Goal: Task Accomplishment & Management: Manage account settings

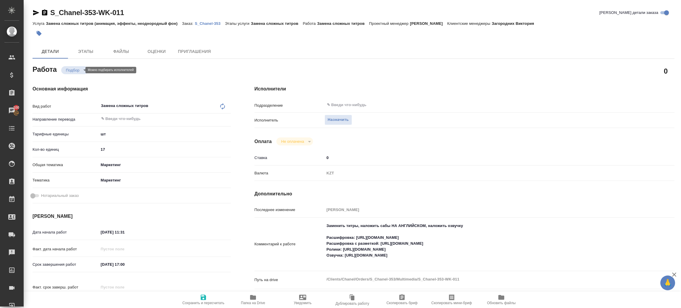
click at [75, 68] on body "🙏 .cls-1 fill:#fff; AWATERA [PERSON_NAME] Спецификации Заказы 100 Чаты Todo Про…" at bounding box center [340, 154] width 681 height 308
click at [345, 103] on div at bounding box center [340, 154] width 681 height 308
click at [347, 105] on div "Создан Подбор В ожидании Готов к работе В работе Выполнен Сдан Отменен" at bounding box center [340, 154] width 681 height 308
click at [329, 118] on span "Назначить" at bounding box center [338, 119] width 21 height 7
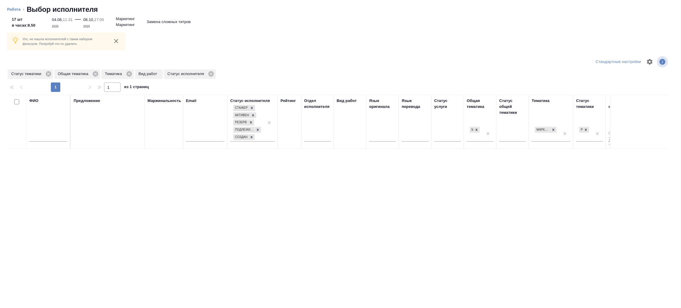
drag, startPoint x: 38, startPoint y: 131, endPoint x: 42, endPoint y: 145, distance: 14.3
click at [37, 133] on div at bounding box center [48, 138] width 38 height 14
click at [42, 145] on div at bounding box center [48, 138] width 38 height 14
click at [47, 138] on input "text" at bounding box center [48, 137] width 38 height 7
type input "p"
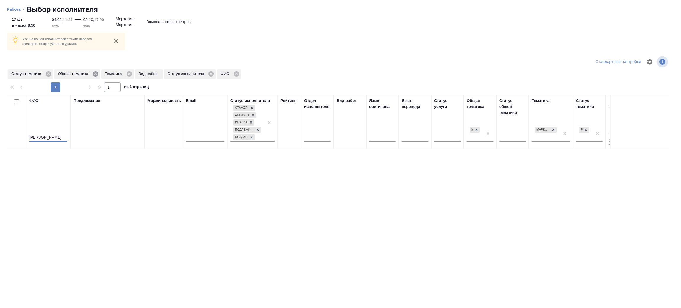
type input "зенков"
click at [95, 72] on icon at bounding box center [95, 73] width 5 height 5
click at [48, 74] on icon at bounding box center [48, 74] width 7 height 7
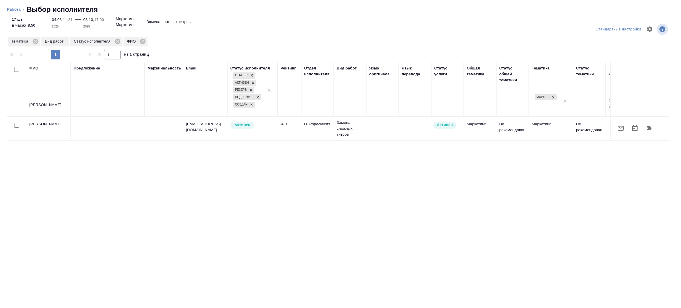
click at [650, 128] on icon "button" at bounding box center [648, 128] width 5 height 4
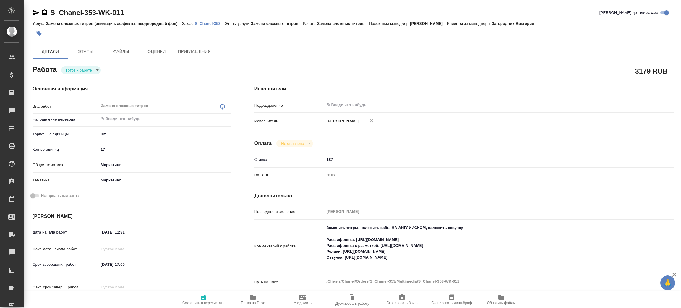
type textarea "x"
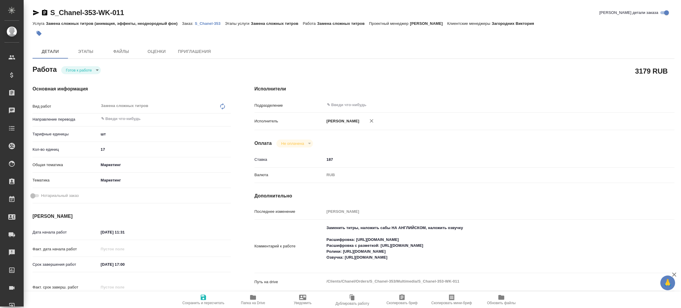
type textarea "x"
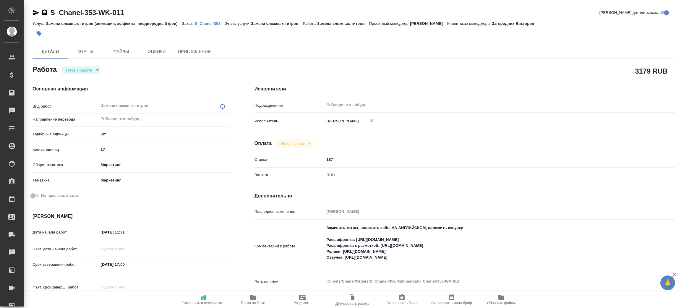
click at [79, 72] on body "🙏 .cls-1 fill:#fff; AWATERA Zenkov Aleksei Клиенты Спецификации Заказы Чаты Tod…" at bounding box center [340, 154] width 681 height 308
type textarea "x"
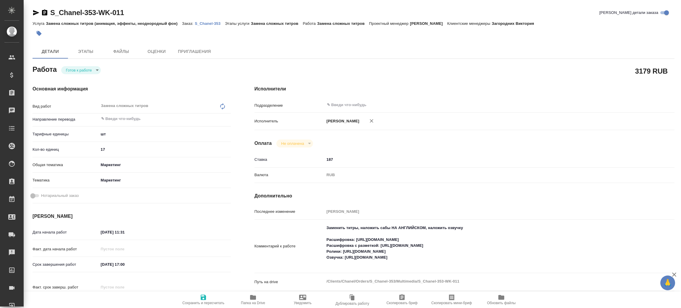
type textarea "x"
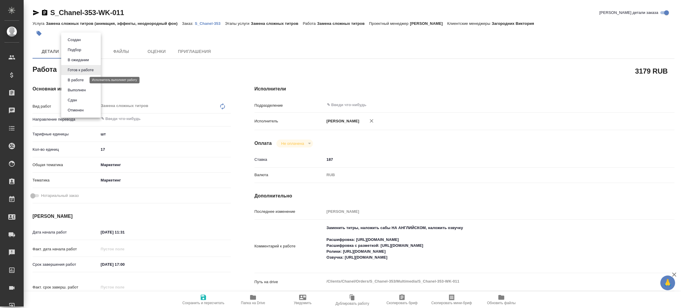
type textarea "x"
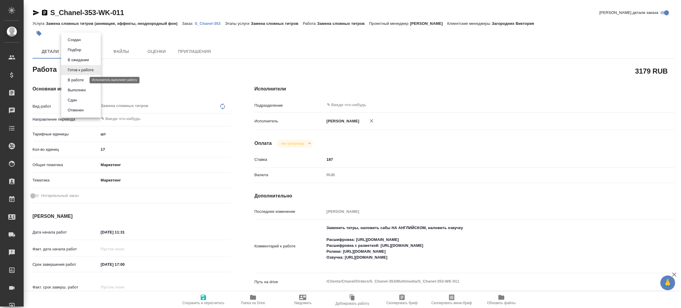
type textarea "x"
click at [177, 82] on div at bounding box center [340, 154] width 681 height 308
click at [93, 72] on body "🙏 .cls-1 fill:#fff; AWATERA Zenkov Aleksei Клиенты Спецификации Заказы 100 Чаты…" at bounding box center [340, 154] width 681 height 308
click at [91, 80] on li "В работе" at bounding box center [81, 80] width 40 height 10
type textarea "x"
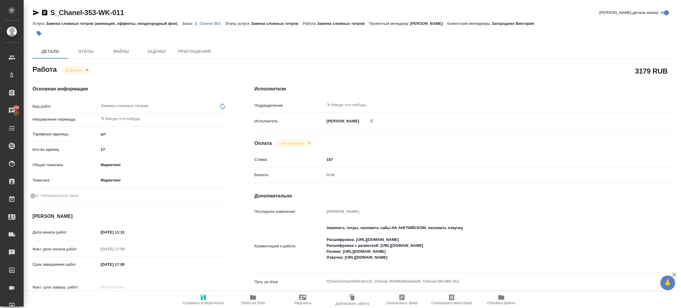
type textarea "x"
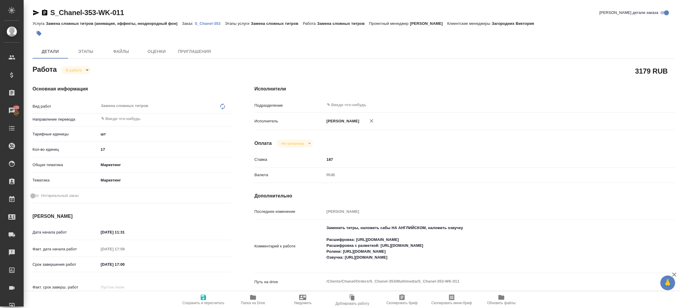
type textarea "x"
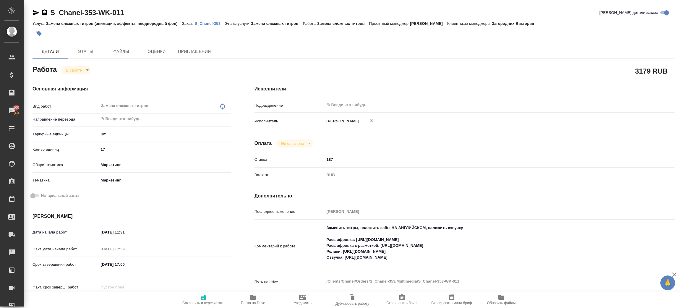
type textarea "x"
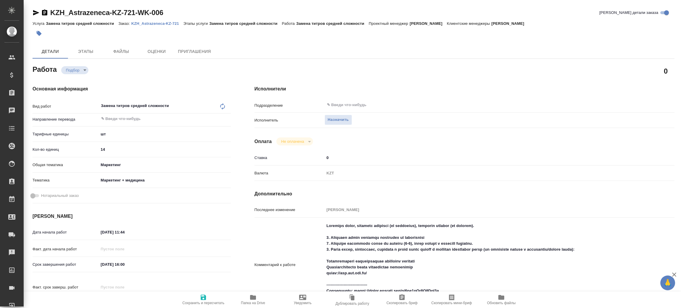
type textarea "x"
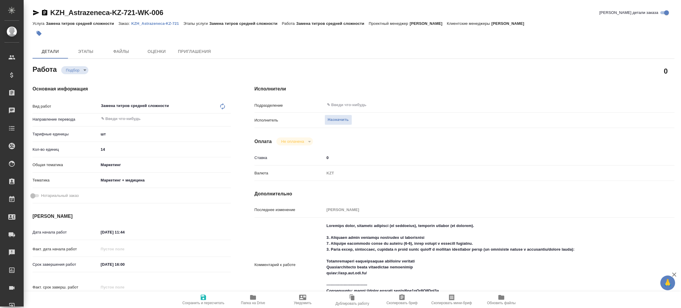
type textarea "x"
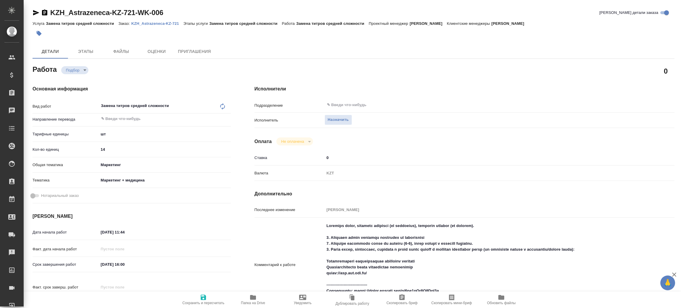
type textarea "x"
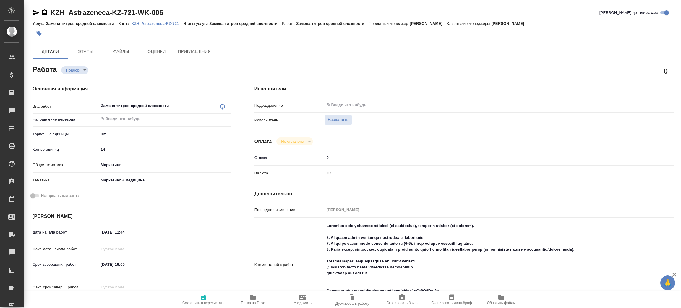
type textarea "x"
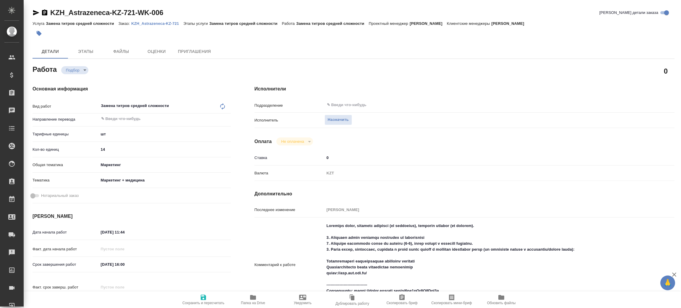
type textarea "x"
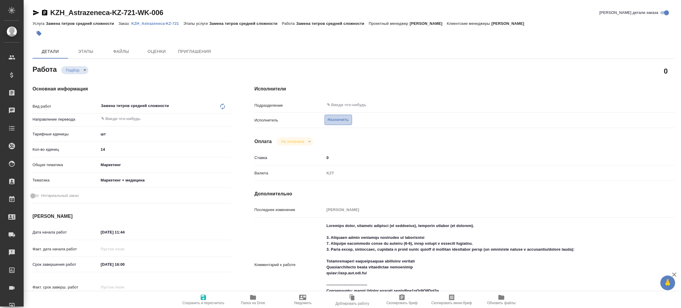
click at [339, 119] on span "Назначить" at bounding box center [338, 119] width 21 height 7
type textarea "x"
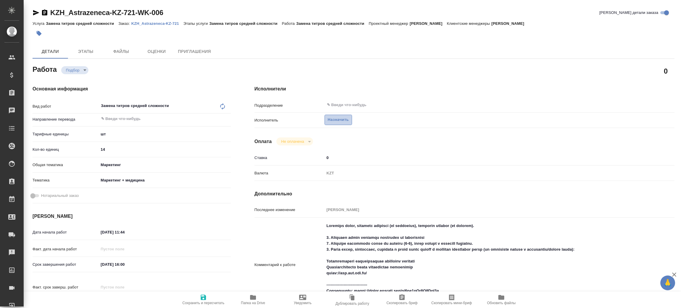
type textarea "x"
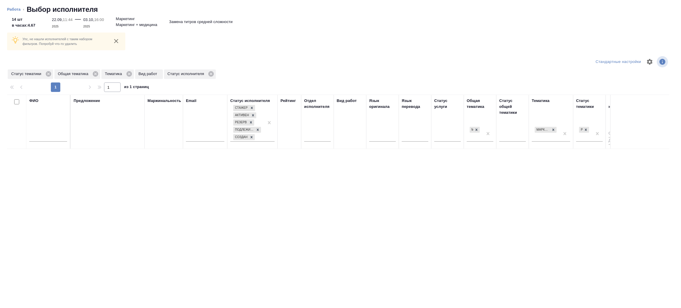
click at [46, 138] on input "text" at bounding box center [48, 137] width 38 height 7
type input "p"
type input "[PERSON_NAME]"
click at [49, 74] on icon at bounding box center [48, 73] width 5 height 5
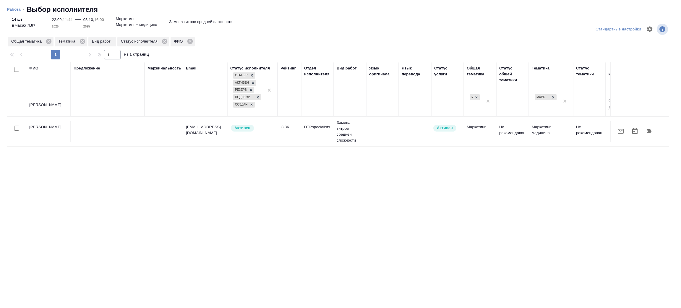
click at [650, 127] on button "button" at bounding box center [649, 131] width 14 height 14
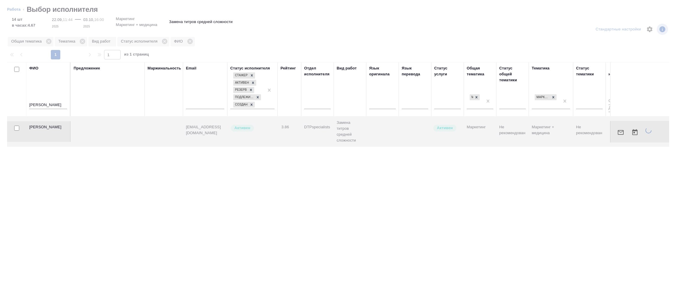
type textarea "x"
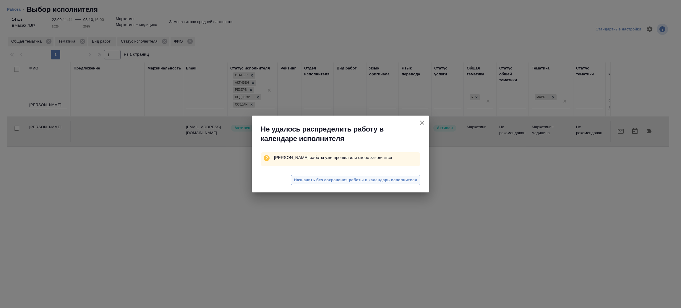
click at [369, 175] on button "Назначить без сохранения работы в календарь исполнителя" at bounding box center [355, 180] width 129 height 10
type textarea "x"
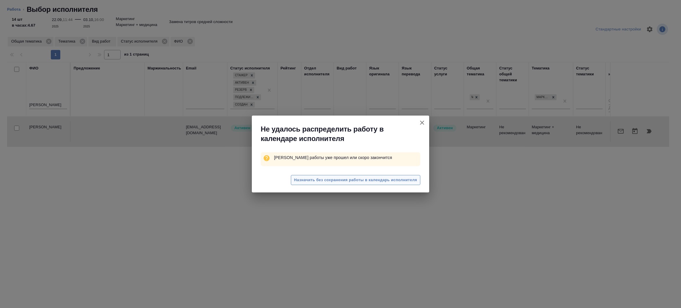
type textarea "x"
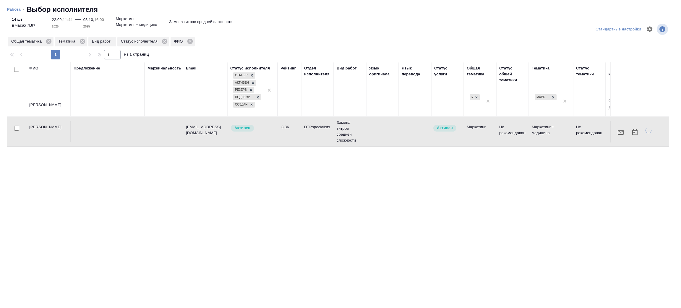
type textarea "x"
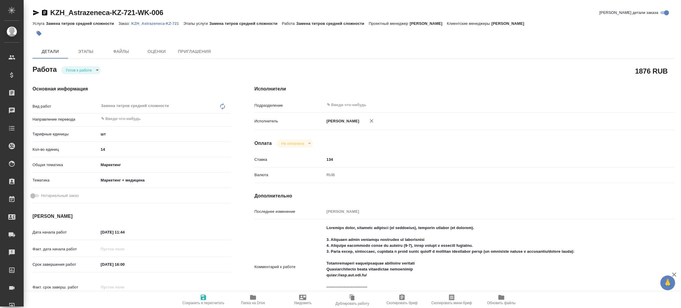
type textarea "x"
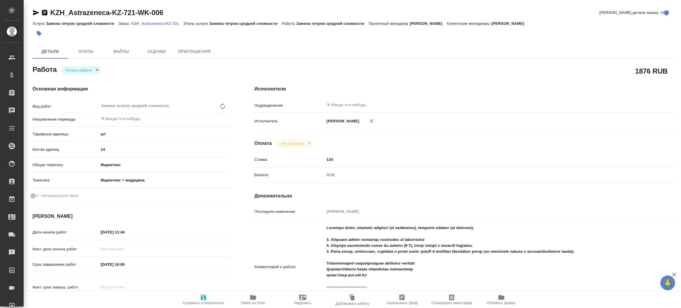
type textarea "x"
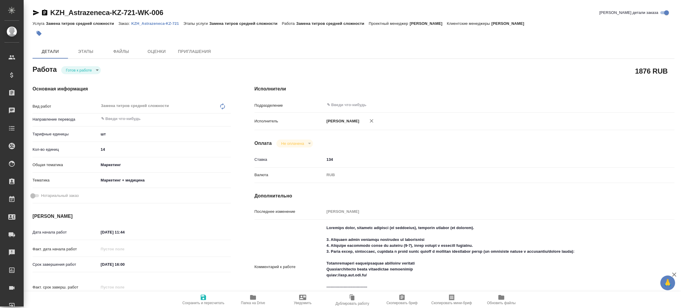
type textarea "x"
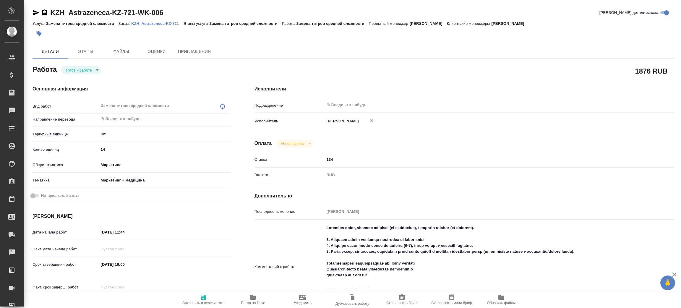
type textarea "x"
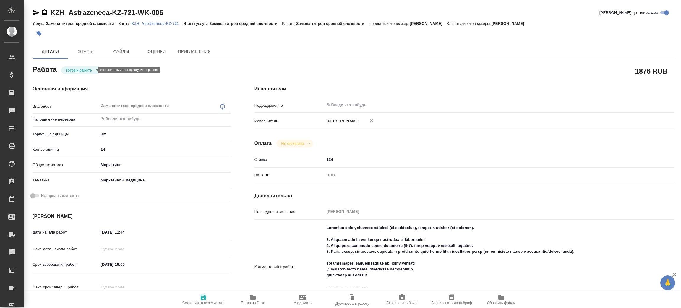
click at [77, 68] on body "🙏 .cls-1 fill:#fff; AWATERA Zenkov Aleksei Клиенты Спецификации Заказы Чаты Tod…" at bounding box center [340, 154] width 681 height 308
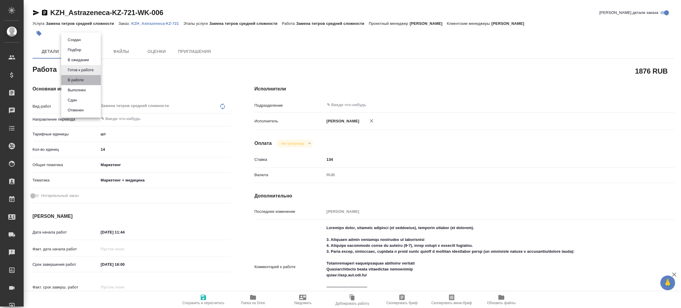
type textarea "x"
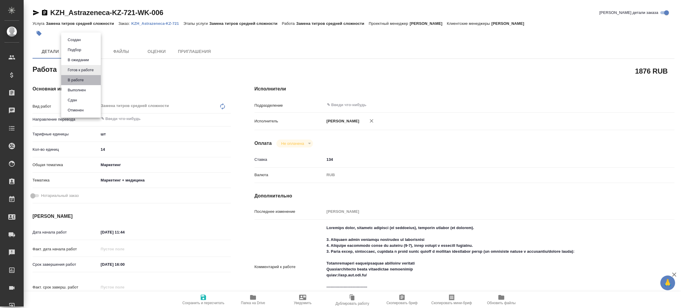
click at [87, 80] on li "В работе" at bounding box center [81, 80] width 40 height 10
type textarea "x"
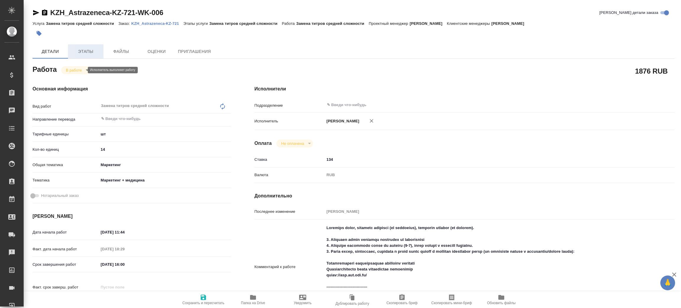
type textarea "x"
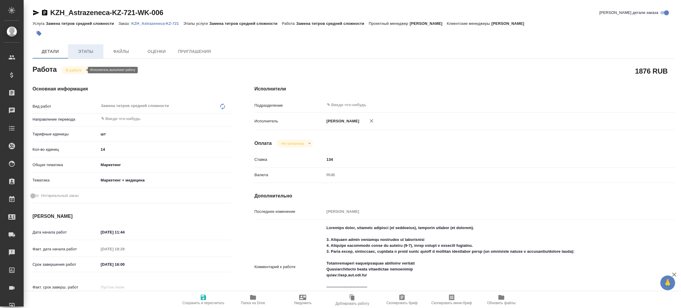
type textarea "x"
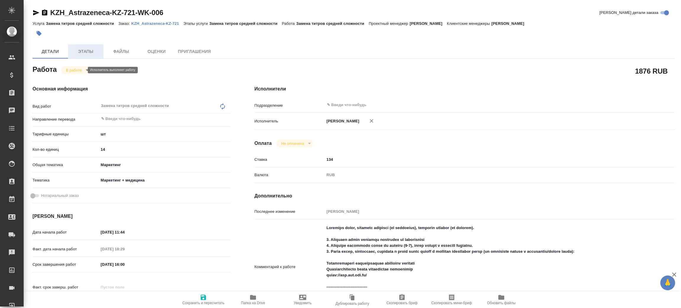
type textarea "x"
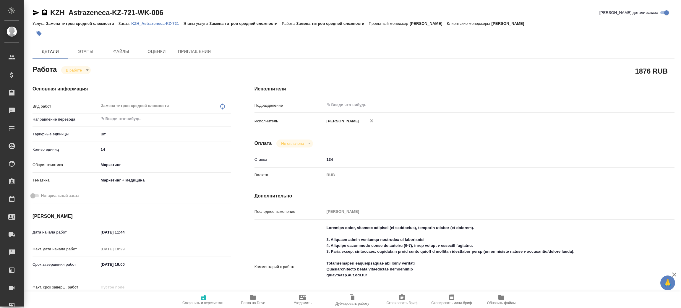
type textarea "x"
click at [157, 24] on p "KZH_Astrazeneca-KZ-721" at bounding box center [157, 23] width 52 height 4
type textarea "x"
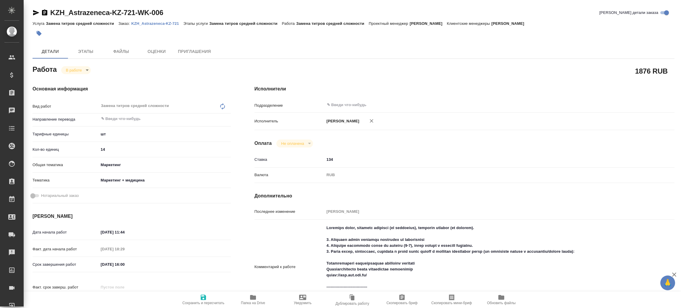
type textarea "x"
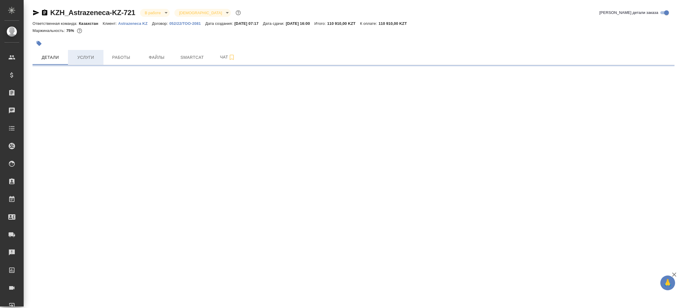
select select "RU"
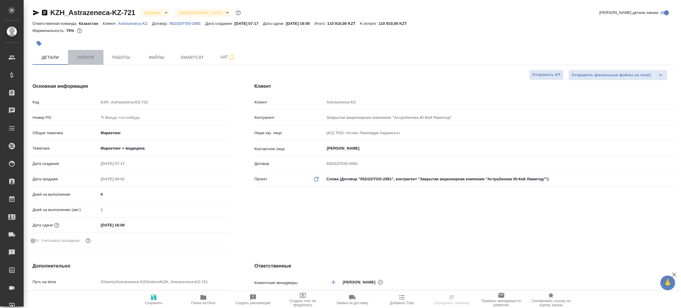
click at [88, 58] on span "Услуги" at bounding box center [86, 57] width 28 height 7
type textarea "x"
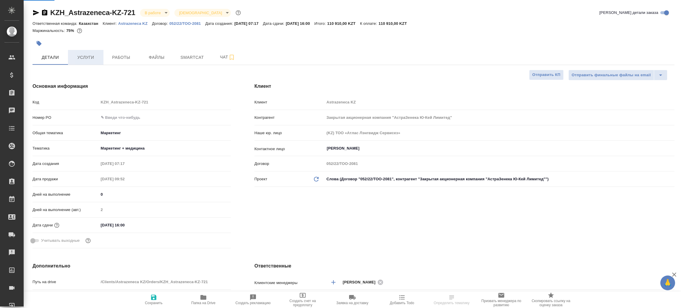
type textarea "x"
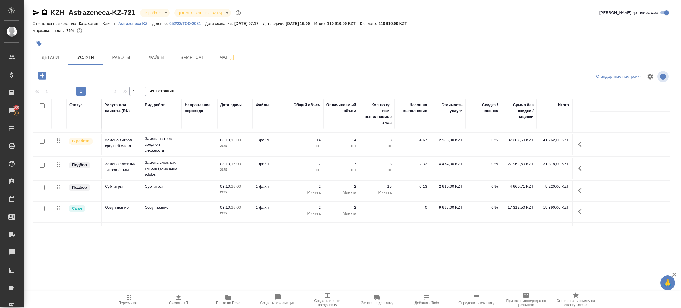
scroll to position [36, 0]
